Goal: Task Accomplishment & Management: Manage account settings

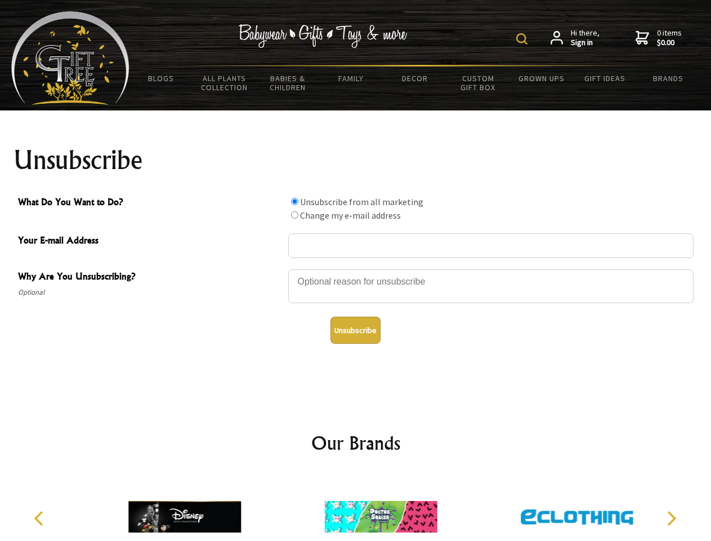
click at [524, 39] on img at bounding box center [522, 38] width 11 height 11
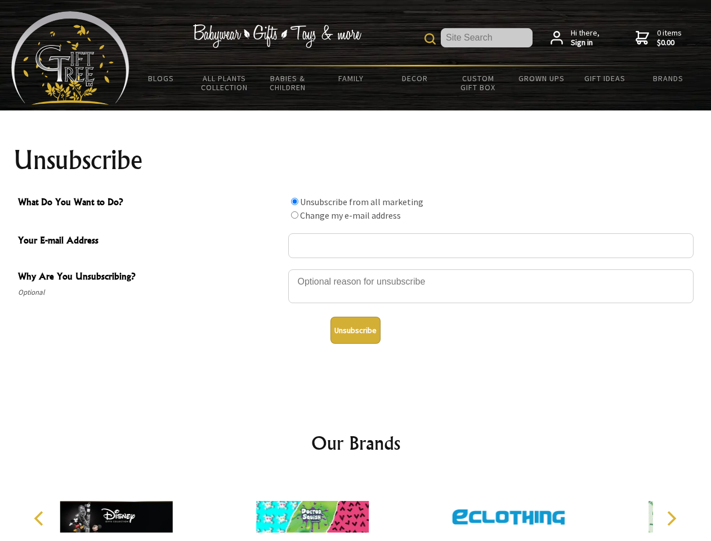
click at [356, 269] on div at bounding box center [491, 287] width 406 height 39
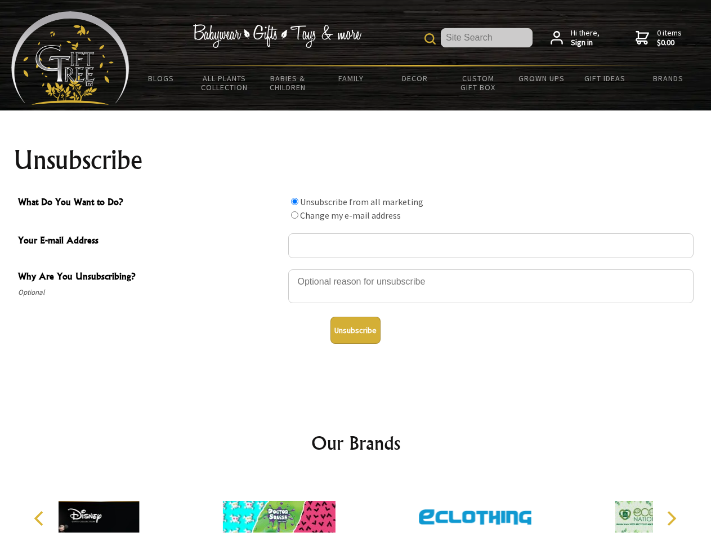
click at [295, 201] on input "What Do You Want to Do?" at bounding box center [294, 201] width 7 height 7
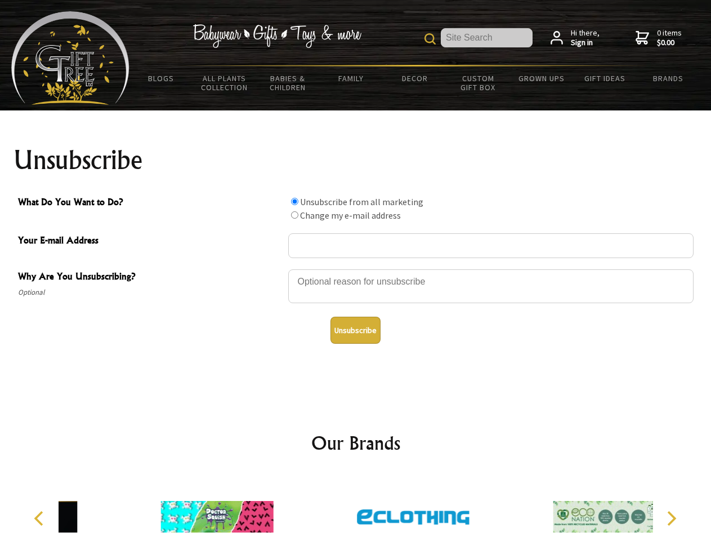
click at [295, 215] on input "What Do You Want to Do?" at bounding box center [294, 214] width 7 height 7
radio input "true"
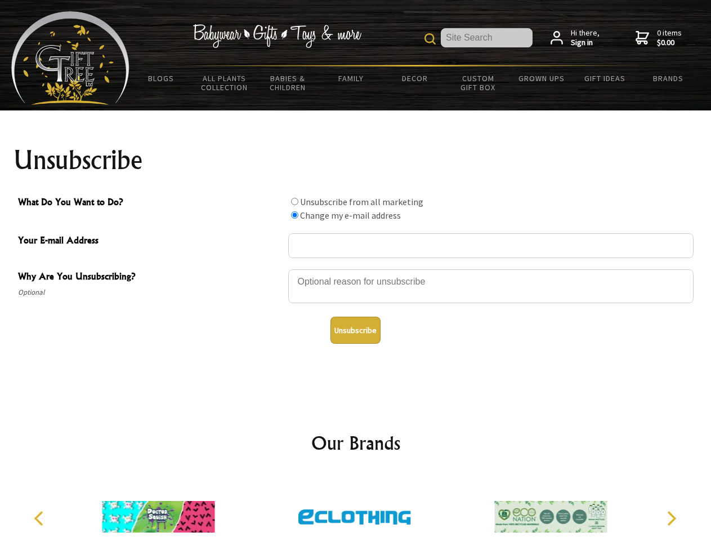
click at [355, 330] on button "Unsubscribe" at bounding box center [356, 330] width 50 height 27
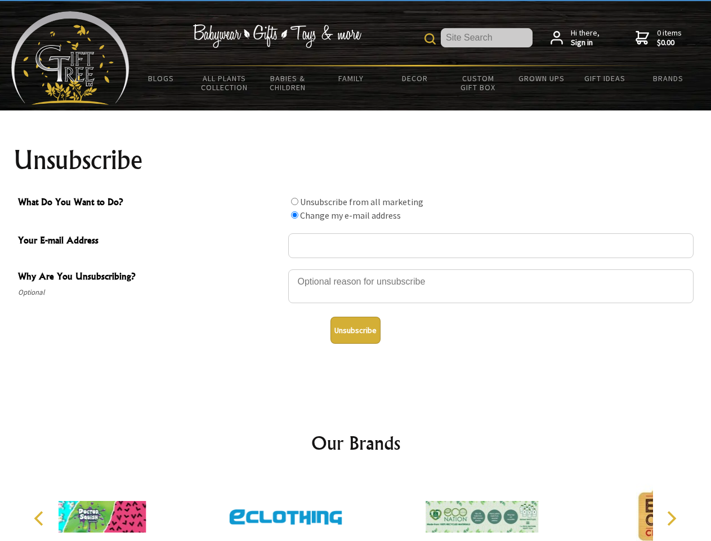
click at [41, 518] on icon "Previous" at bounding box center [40, 518] width 15 height 15
click at [671, 518] on icon "Next" at bounding box center [671, 518] width 15 height 15
